Goal: Contribute content: Contribute content

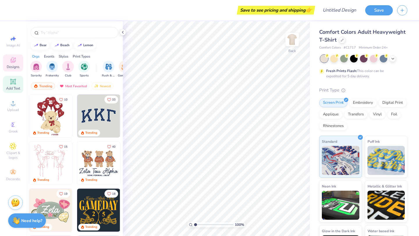
click at [11, 85] on icon at bounding box center [13, 81] width 7 height 7
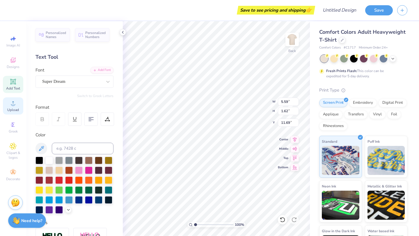
click at [12, 109] on span "Upload" at bounding box center [13, 110] width 12 height 5
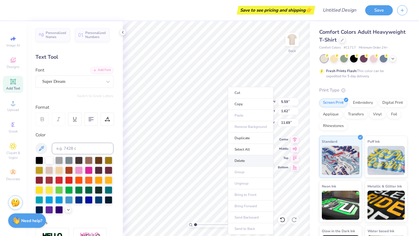
click at [245, 159] on li "Delete" at bounding box center [251, 160] width 46 height 11
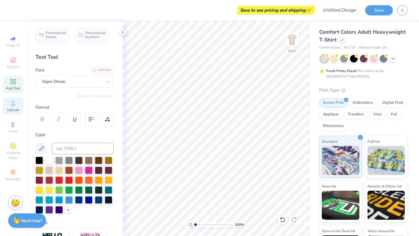
click at [16, 114] on div "Upload" at bounding box center [13, 105] width 20 height 17
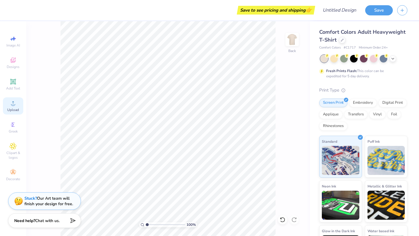
click at [17, 100] on div "Upload" at bounding box center [13, 105] width 20 height 17
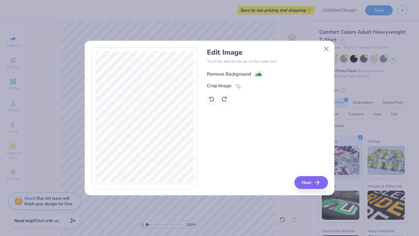
click at [242, 74] on div "Remove Background" at bounding box center [229, 74] width 44 height 7
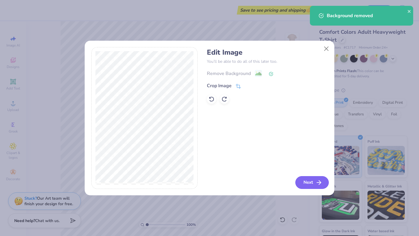
click at [317, 183] on icon "button" at bounding box center [318, 182] width 7 height 7
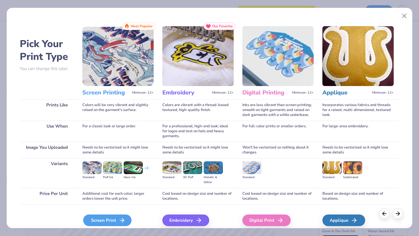
click at [118, 216] on div "Screen Print" at bounding box center [107, 221] width 48 height 12
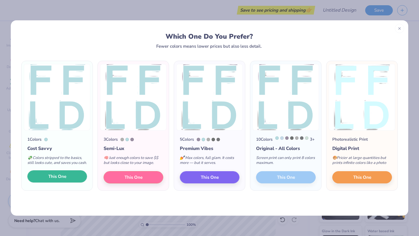
click at [57, 180] on span "This One" at bounding box center [57, 176] width 18 height 7
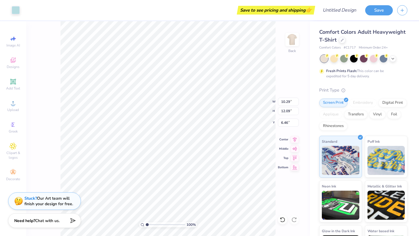
type input "4.58"
type input "5.38"
type input "1.47"
type input "3.69"
type input "4.34"
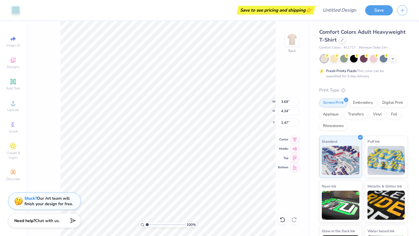
type input "1.83"
click at [296, 47] on img at bounding box center [292, 39] width 23 height 23
click at [4, 109] on div "Upload" at bounding box center [13, 105] width 20 height 17
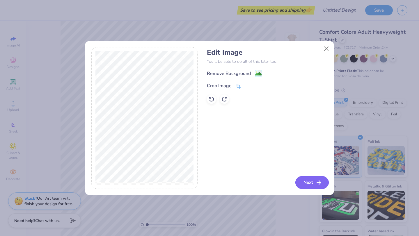
click at [324, 187] on button "Next" at bounding box center [311, 182] width 33 height 13
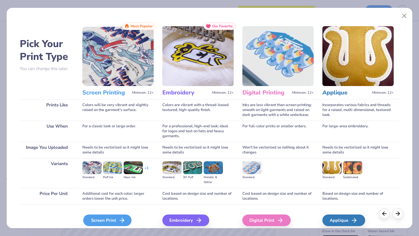
click at [112, 218] on div "Screen Print" at bounding box center [107, 221] width 48 height 12
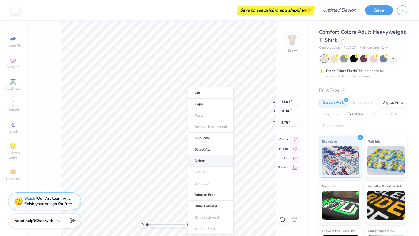
click at [210, 162] on li "Delete" at bounding box center [211, 160] width 46 height 11
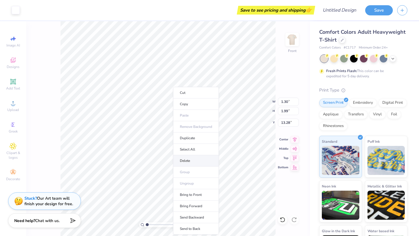
click at [193, 162] on li "Delete" at bounding box center [196, 160] width 46 height 11
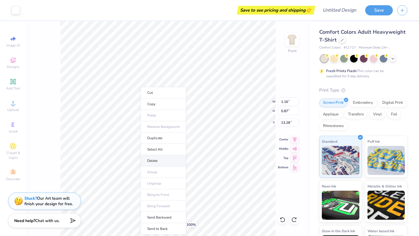
click at [168, 164] on li "Delete" at bounding box center [164, 160] width 46 height 11
type input "13.34"
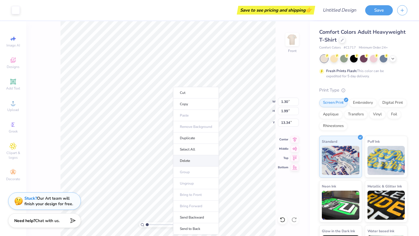
click at [196, 163] on li "Delete" at bounding box center [196, 160] width 46 height 11
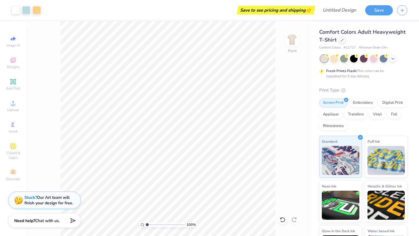
click at [65, 200] on div "Stuck? Our Art team will finish your design for free." at bounding box center [48, 200] width 49 height 11
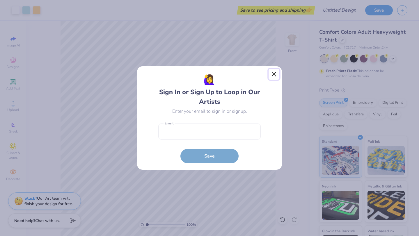
click at [278, 74] on button "Close" at bounding box center [274, 74] width 11 height 11
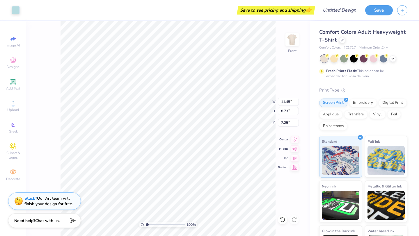
type input "11.38"
type input "8.68"
type input "7.29"
type input "11.45"
type input "8.73"
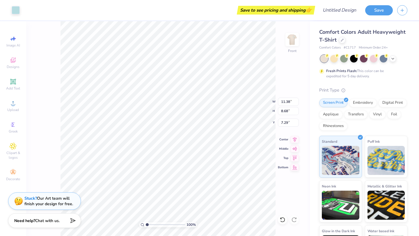
type input "7.25"
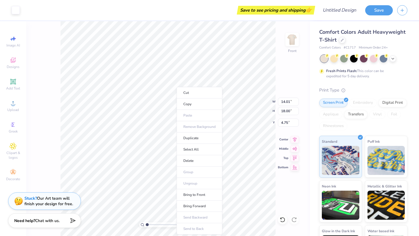
click at [213, 125] on ul "Cut Copy Paste Remove Background Duplicate Select All Delete Group Ungroup Brin…" at bounding box center [200, 161] width 46 height 148
type input "1.30"
type input "1.99"
type input "13.28"
